Goal: Task Accomplishment & Management: Manage account settings

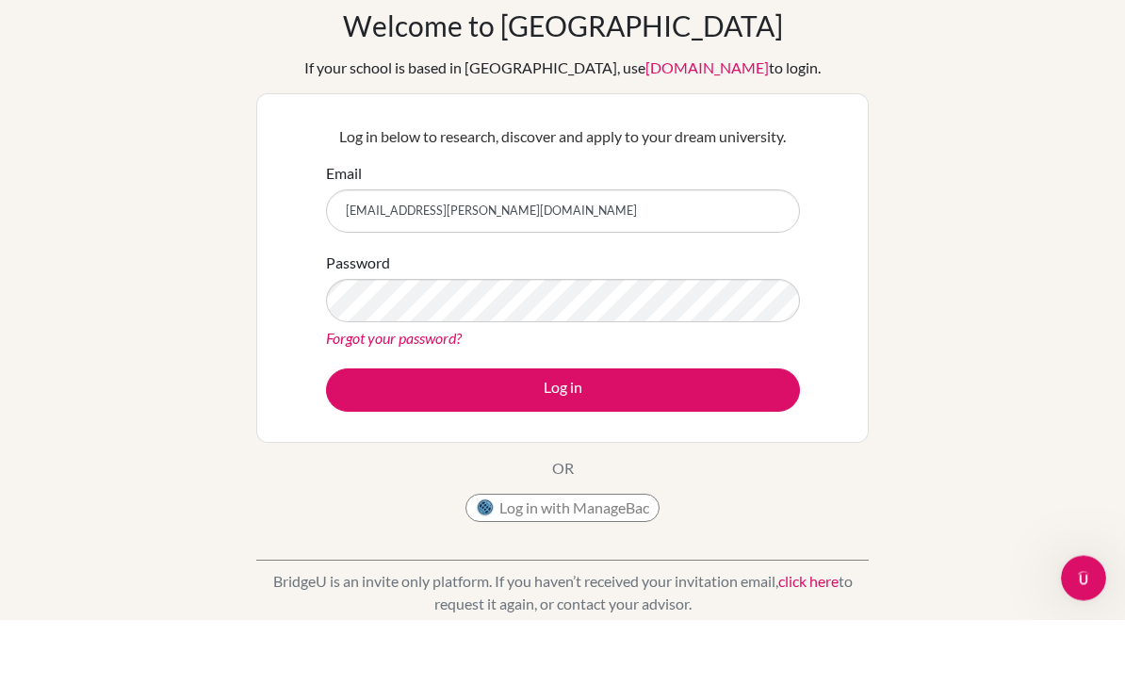
type input "[EMAIL_ADDRESS][PERSON_NAME][DOMAIN_NAME]"
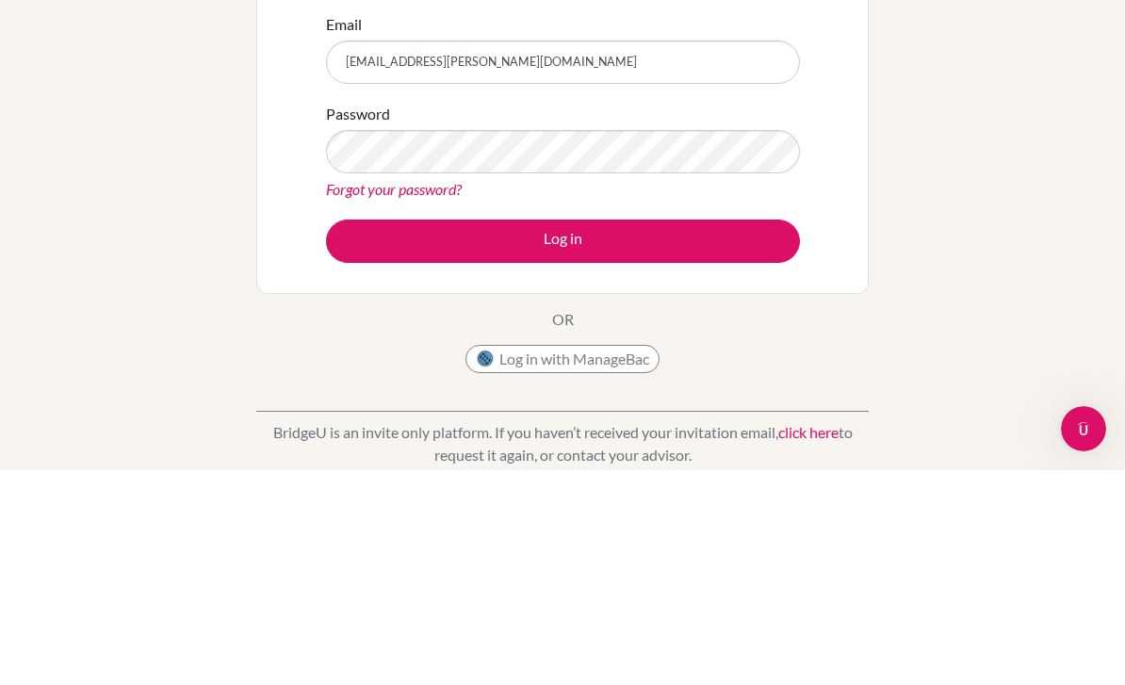
click at [698, 434] on button "Log in" at bounding box center [563, 455] width 474 height 43
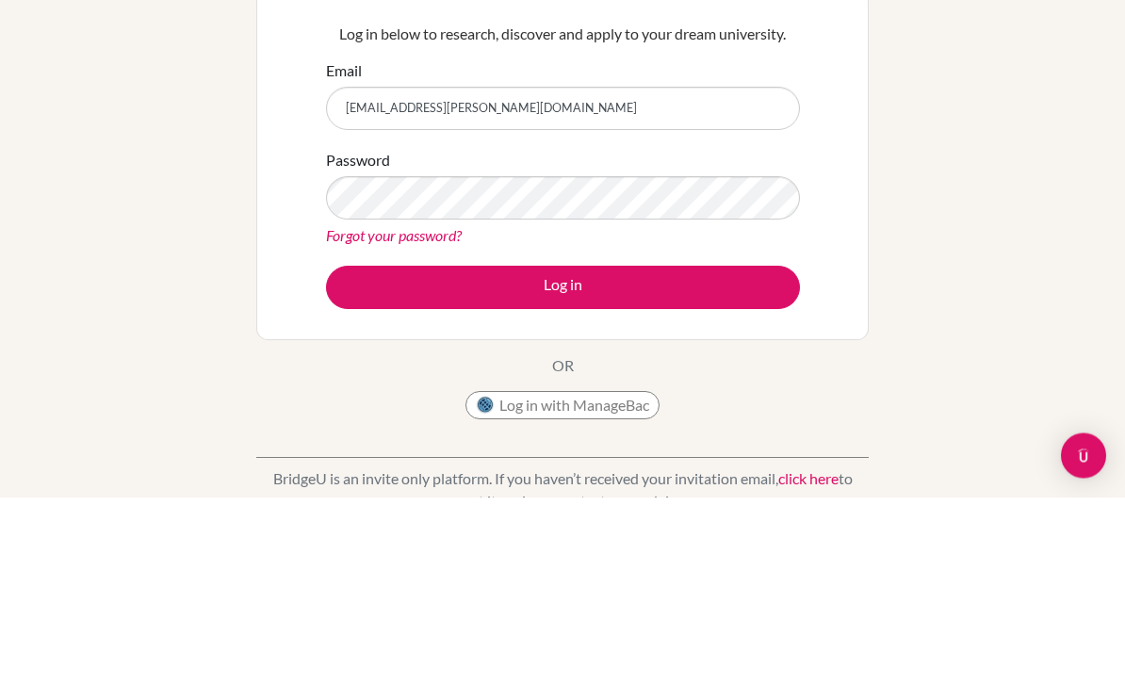
click at [648, 454] on button "Log in" at bounding box center [563, 475] width 474 height 43
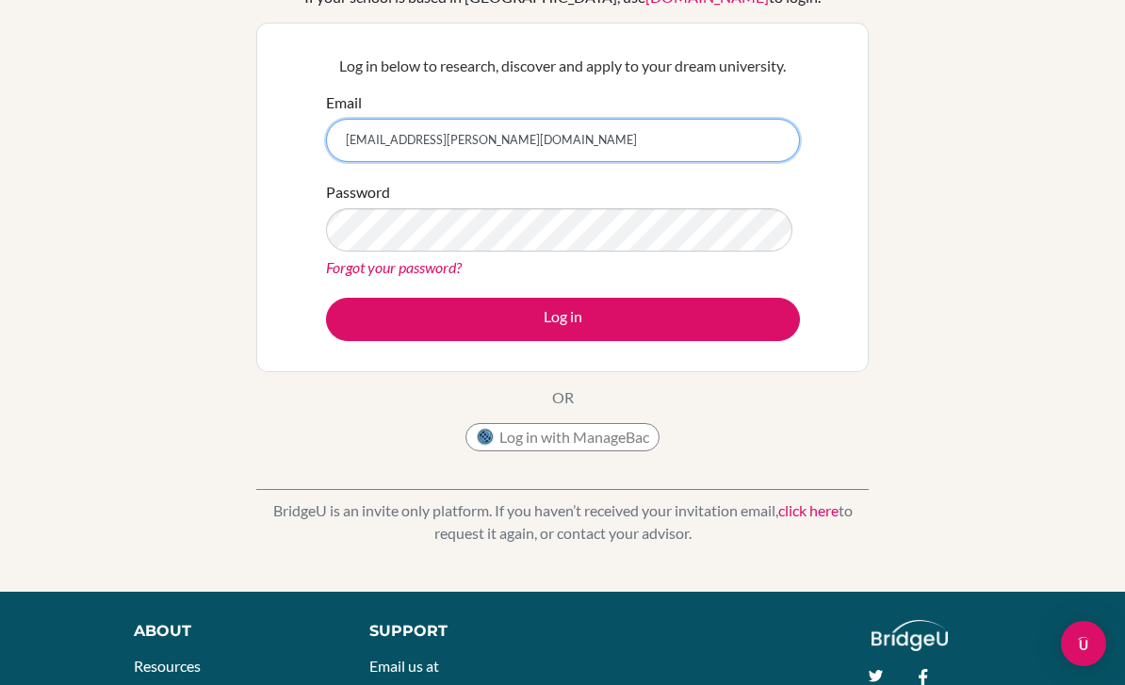
scroll to position [156, 0]
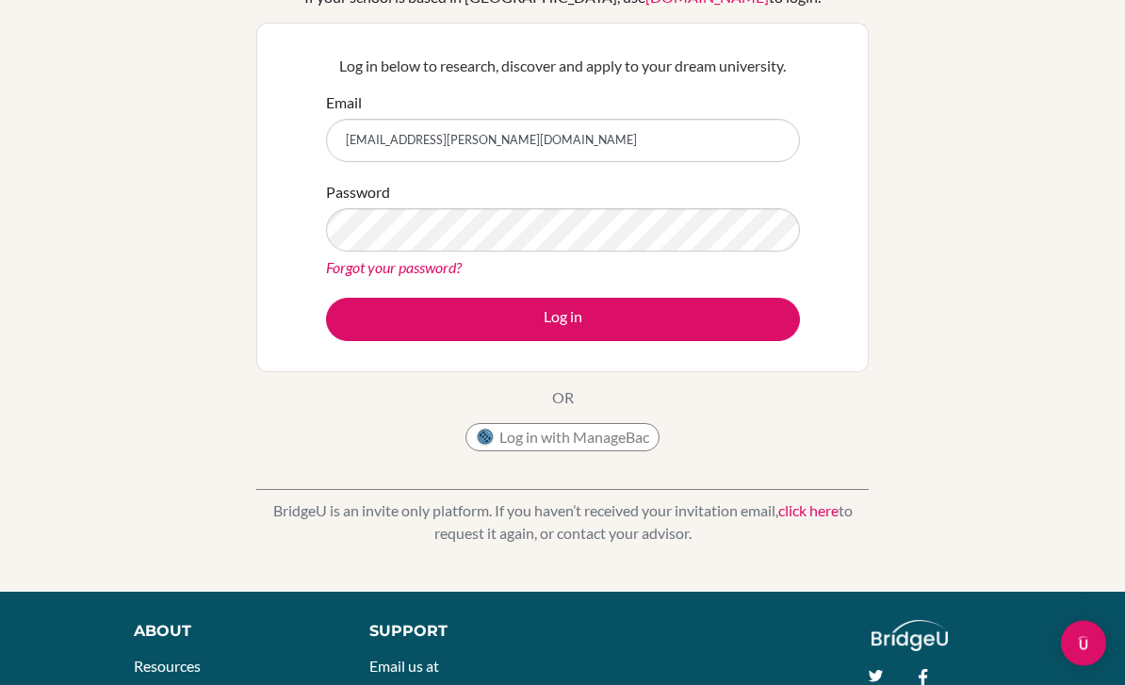
click at [714, 323] on button "Log in" at bounding box center [563, 320] width 474 height 43
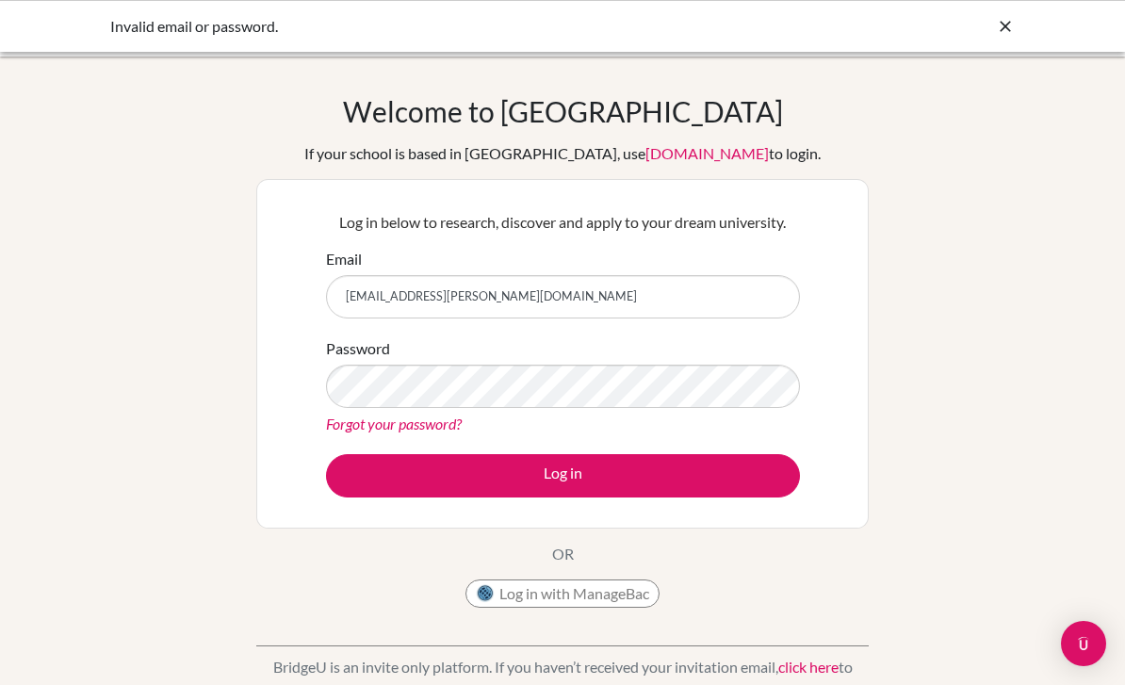
click at [726, 305] on input "[EMAIL_ADDRESS][PERSON_NAME][DOMAIN_NAME]" at bounding box center [563, 296] width 474 height 43
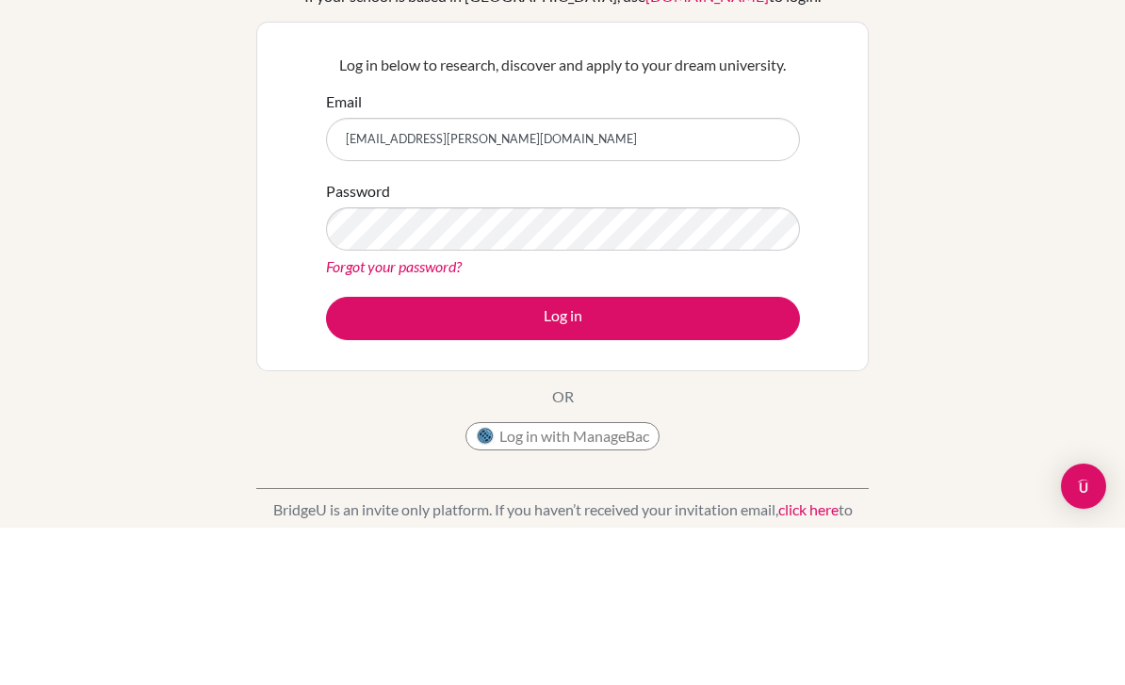
type input "[EMAIL_ADDRESS][PERSON_NAME][DOMAIN_NAME]"
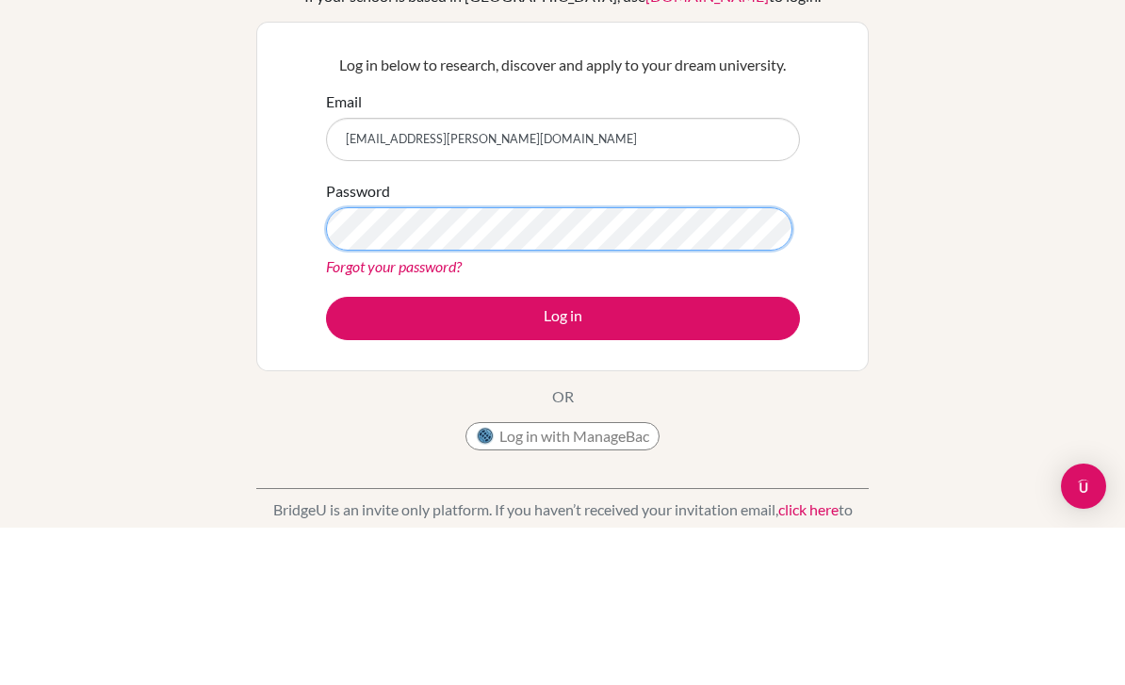
scroll to position [157, 0]
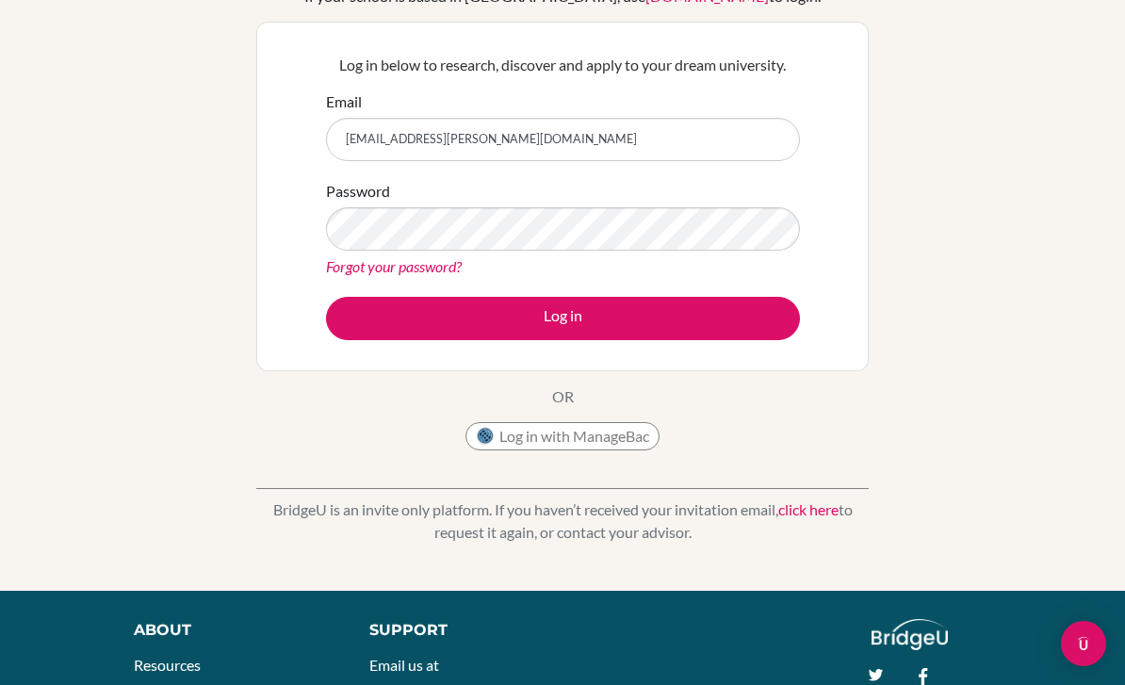
click at [609, 320] on button "Log in" at bounding box center [563, 318] width 474 height 43
